Goal: Information Seeking & Learning: Learn about a topic

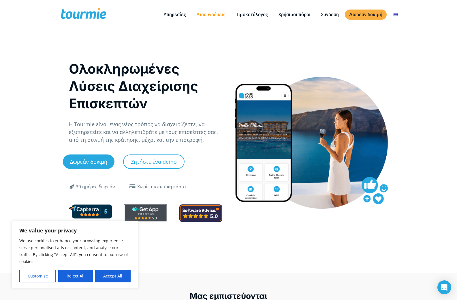
click at [210, 16] on link "Διασυνδέσεις" at bounding box center [211, 14] width 38 height 7
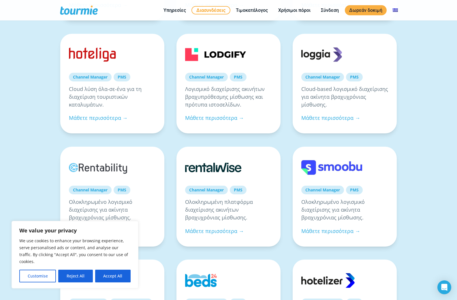
scroll to position [203, 0]
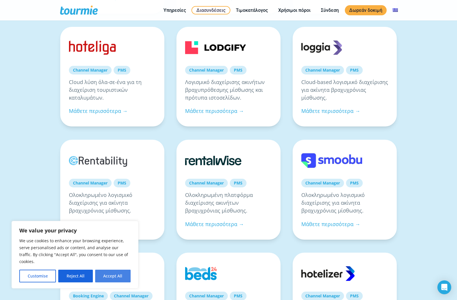
click at [106, 273] on button "Accept All" at bounding box center [113, 276] width 36 height 13
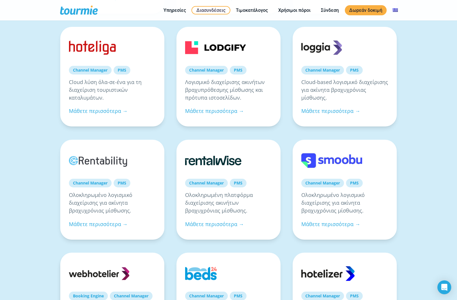
checkbox input "true"
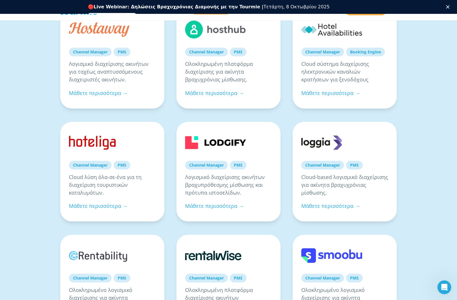
scroll to position [0, 0]
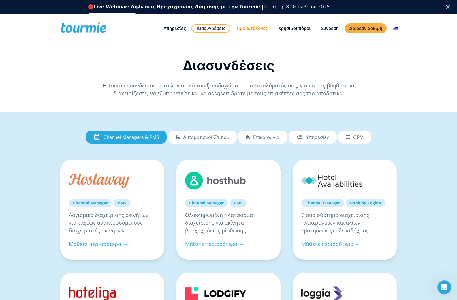
click at [248, 25] on link "Τιμοκατάλογος" at bounding box center [252, 28] width 41 height 7
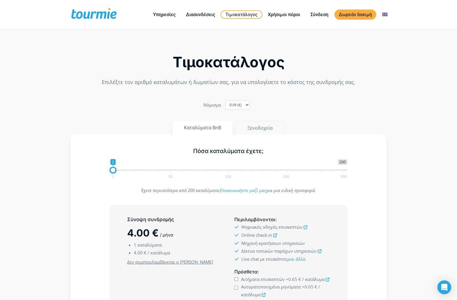
click at [253, 126] on button "Ξενοδοχεία" at bounding box center [260, 128] width 49 height 14
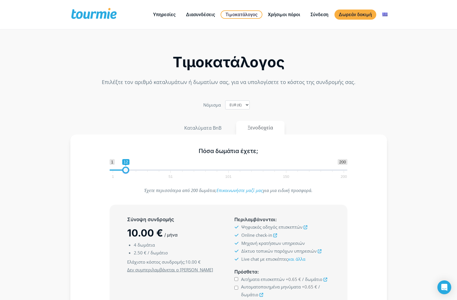
type input "11"
drag, startPoint x: 117, startPoint y: 171, endPoint x: 125, endPoint y: 169, distance: 8.1
click at [125, 169] on span at bounding box center [124, 170] width 7 height 7
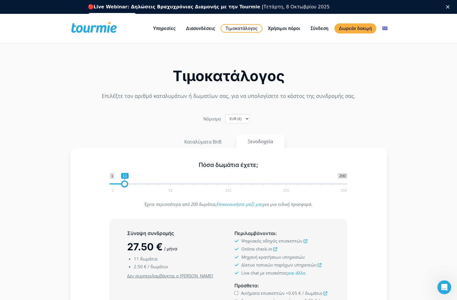
drag, startPoint x: 459, startPoint y: 250, endPoint x: 450, endPoint y: 2, distance: 248.1
